Goal: Find specific page/section: Find specific page/section

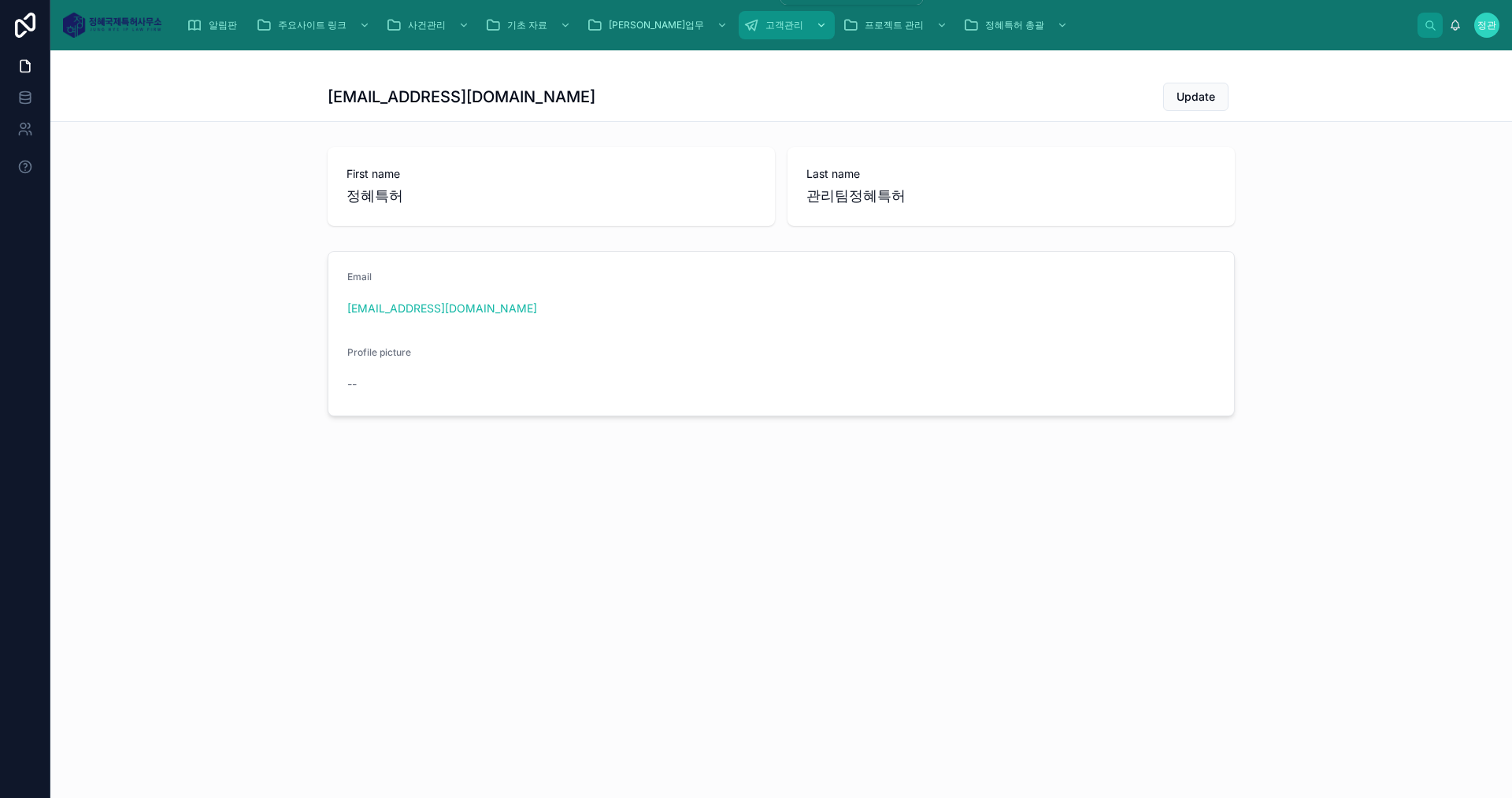
click at [765, 22] on span "고객관리" at bounding box center [784, 25] width 38 height 13
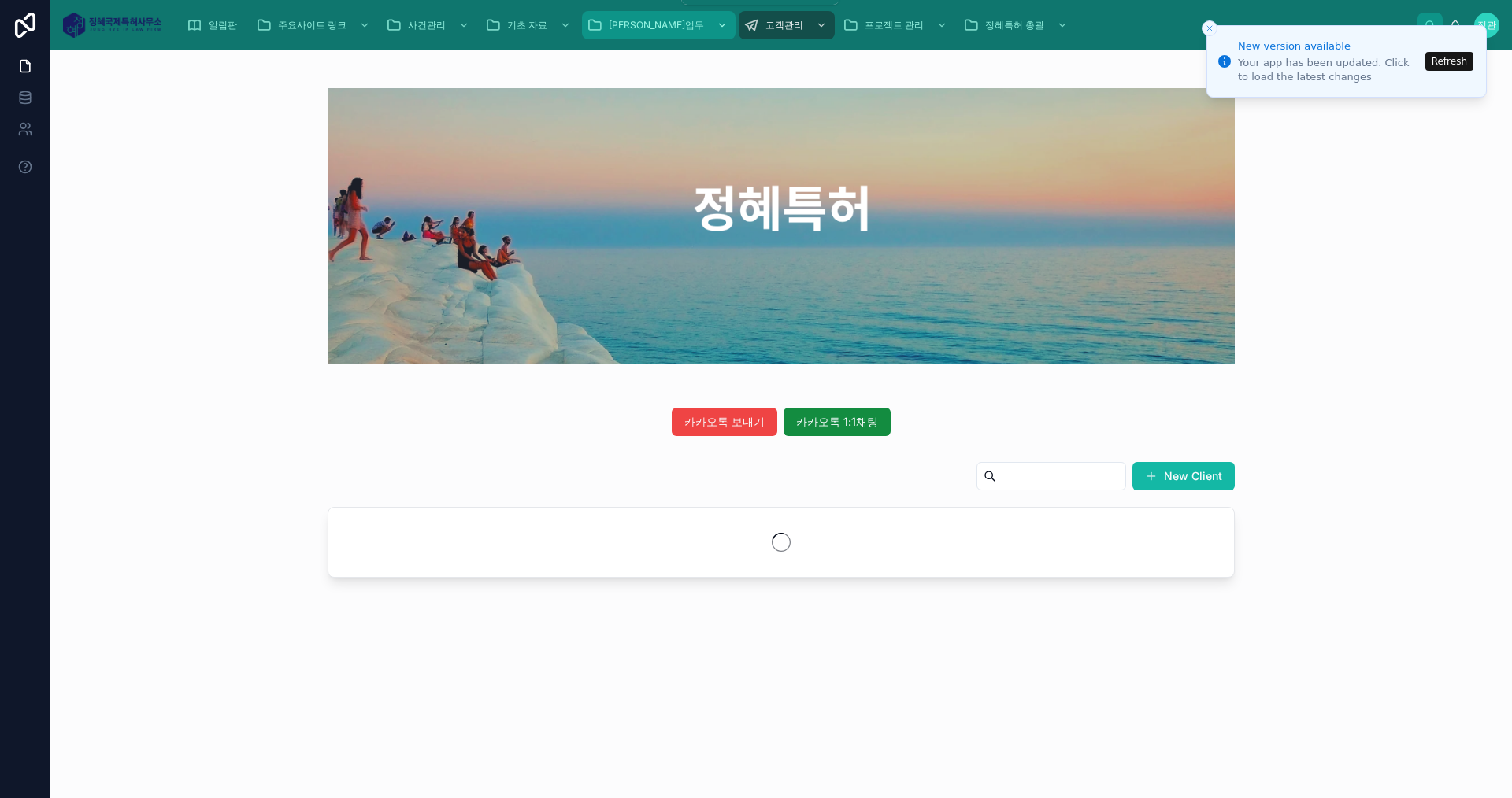
click at [633, 33] on div "[PERSON_NAME]업무" at bounding box center [659, 25] width 144 height 25
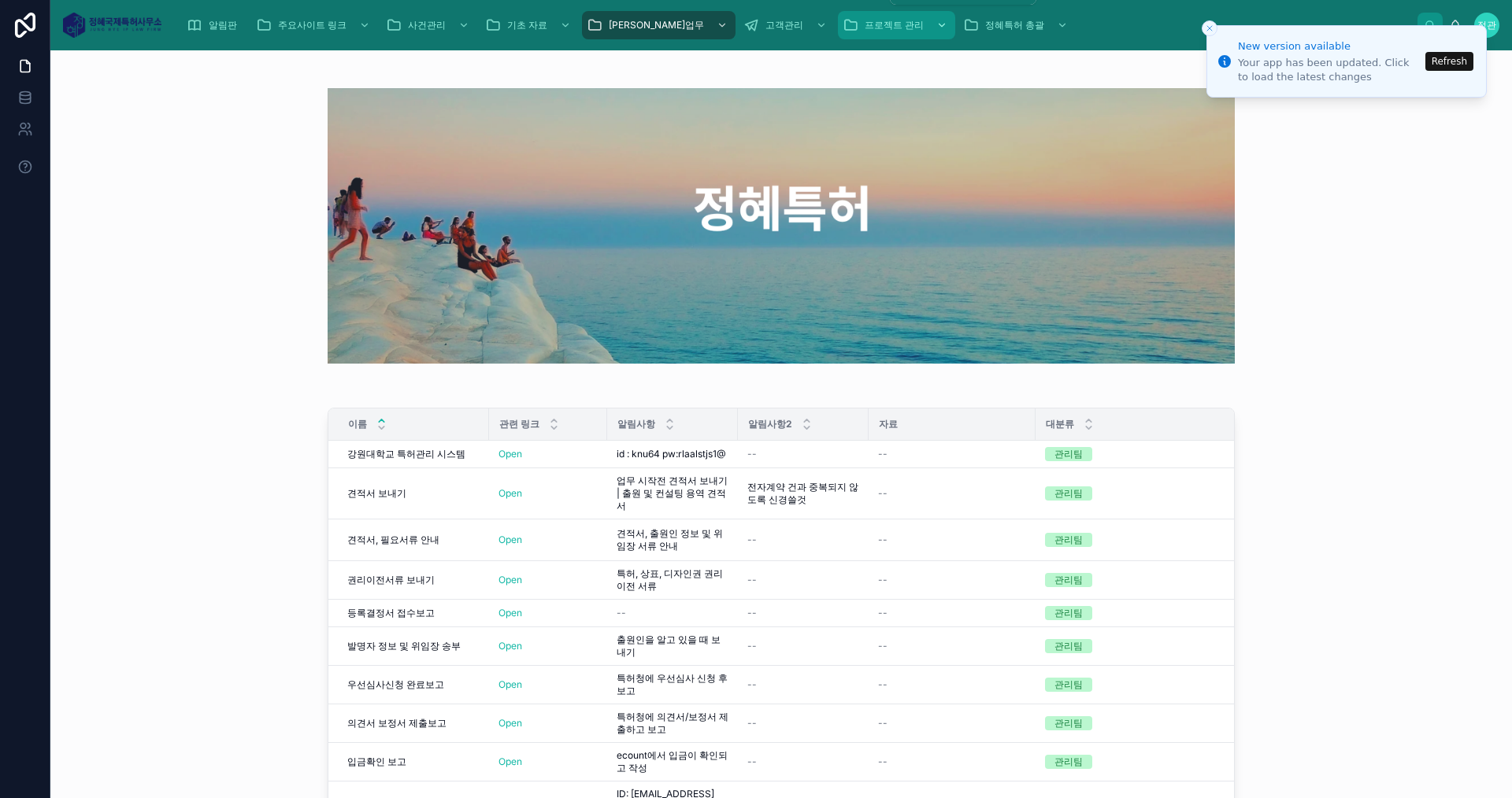
click at [842, 16] on div "프로젝트 관리" at bounding box center [896, 25] width 108 height 25
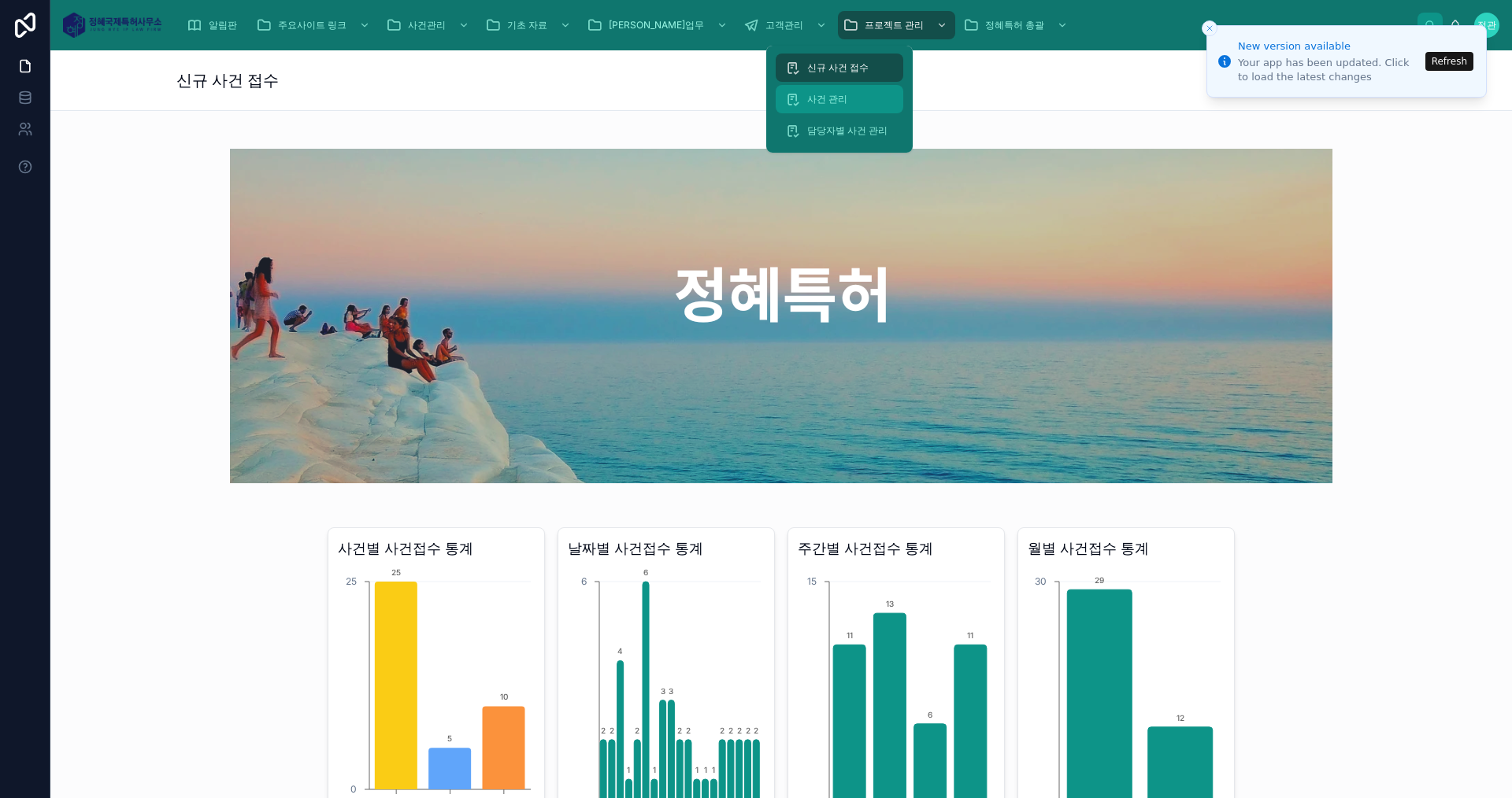
click at [823, 105] on span "사건 관리" at bounding box center [827, 99] width 40 height 13
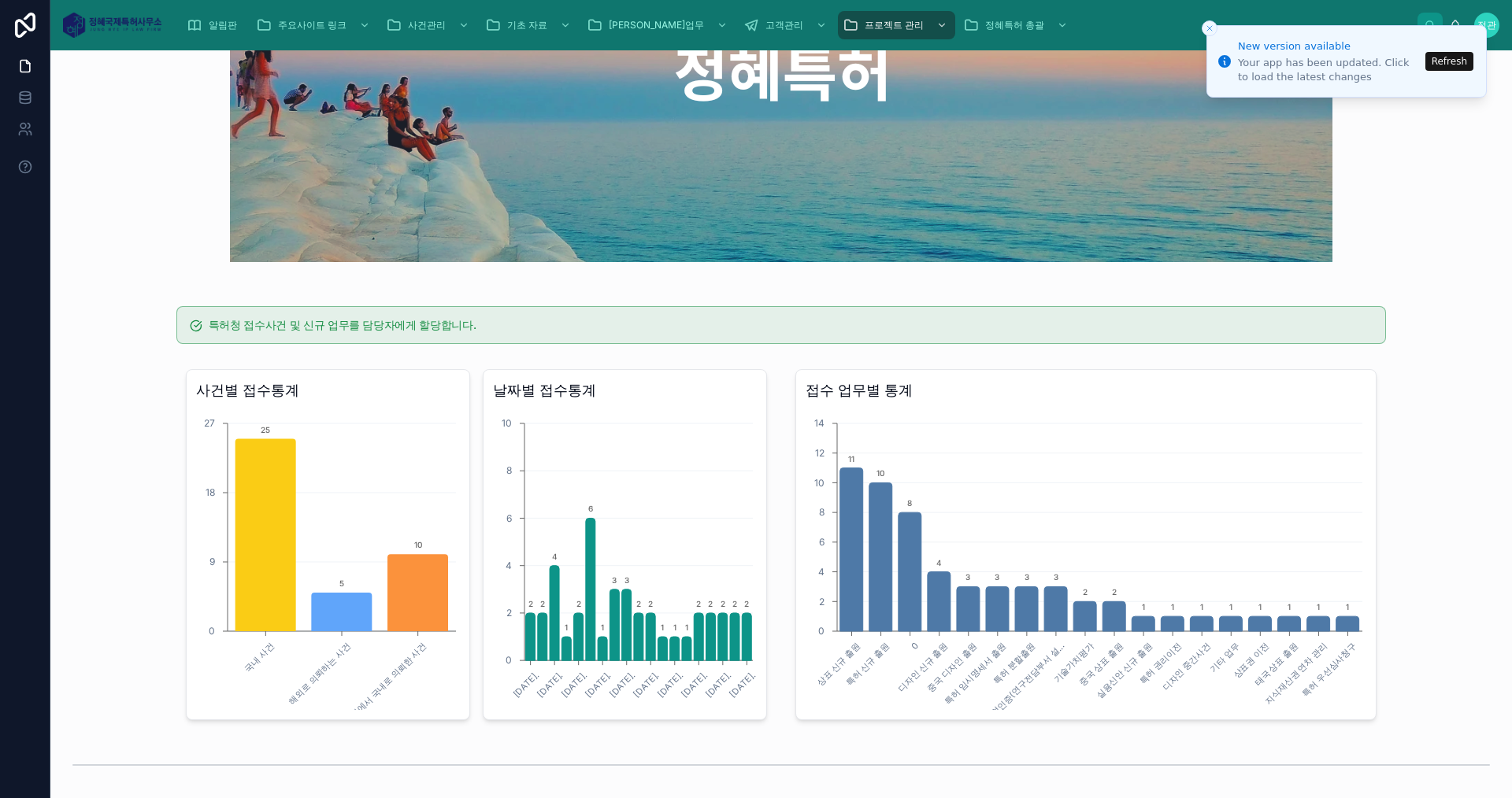
scroll to position [157, 0]
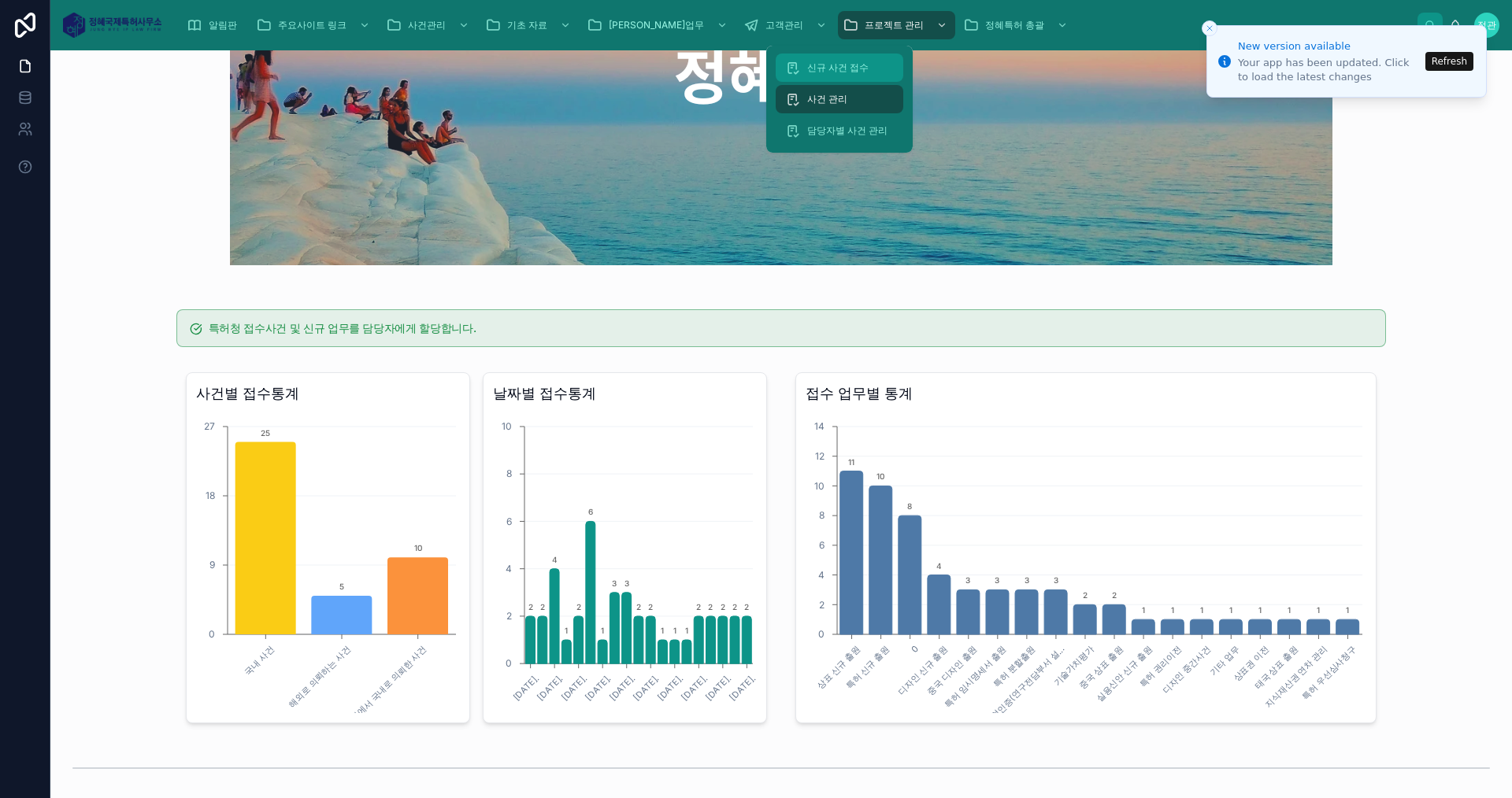
click at [844, 55] on div "신규 사건 접수" at bounding box center [839, 67] width 109 height 25
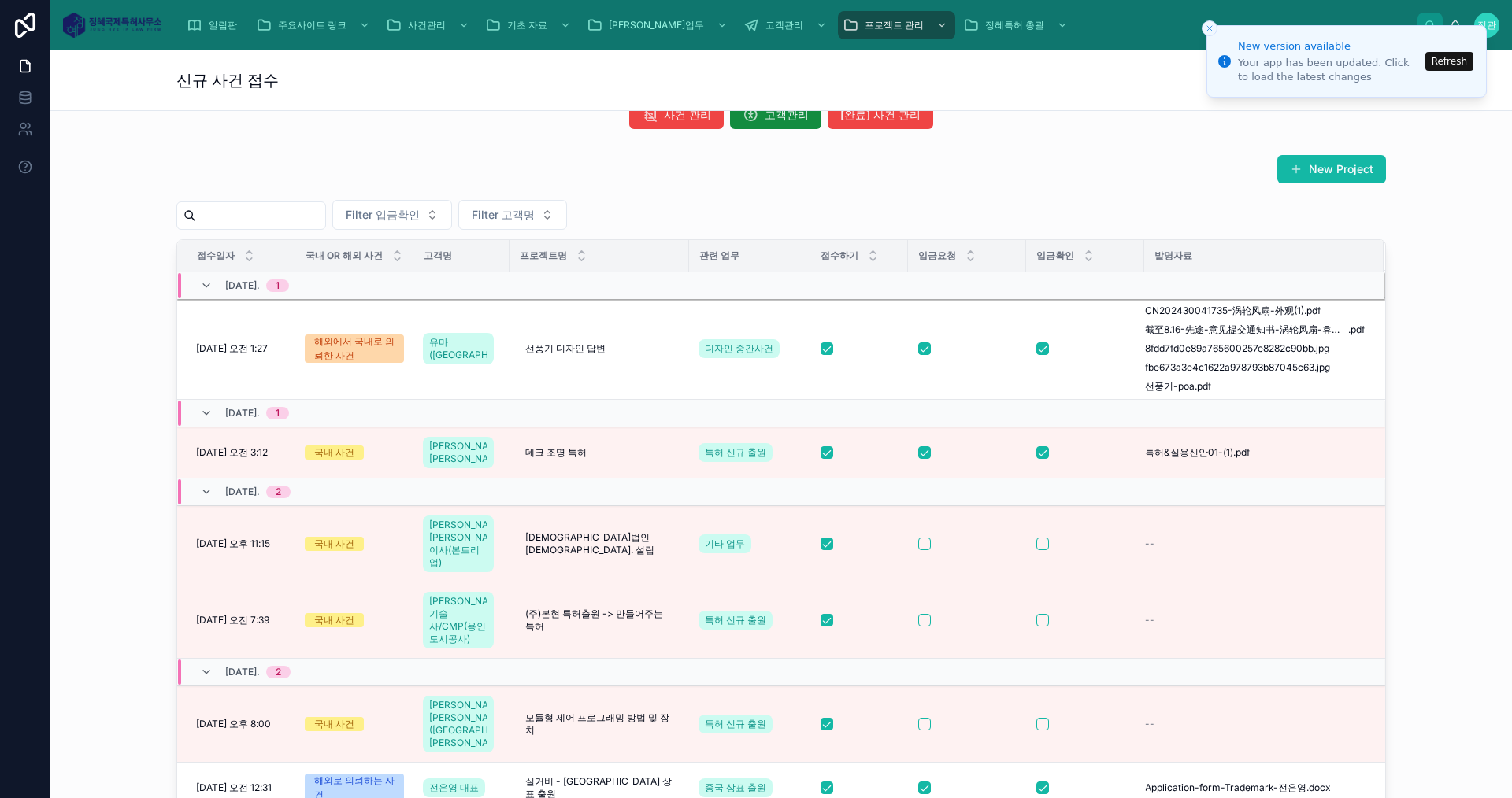
scroll to position [235, 0]
